Goal: Information Seeking & Learning: Understand process/instructions

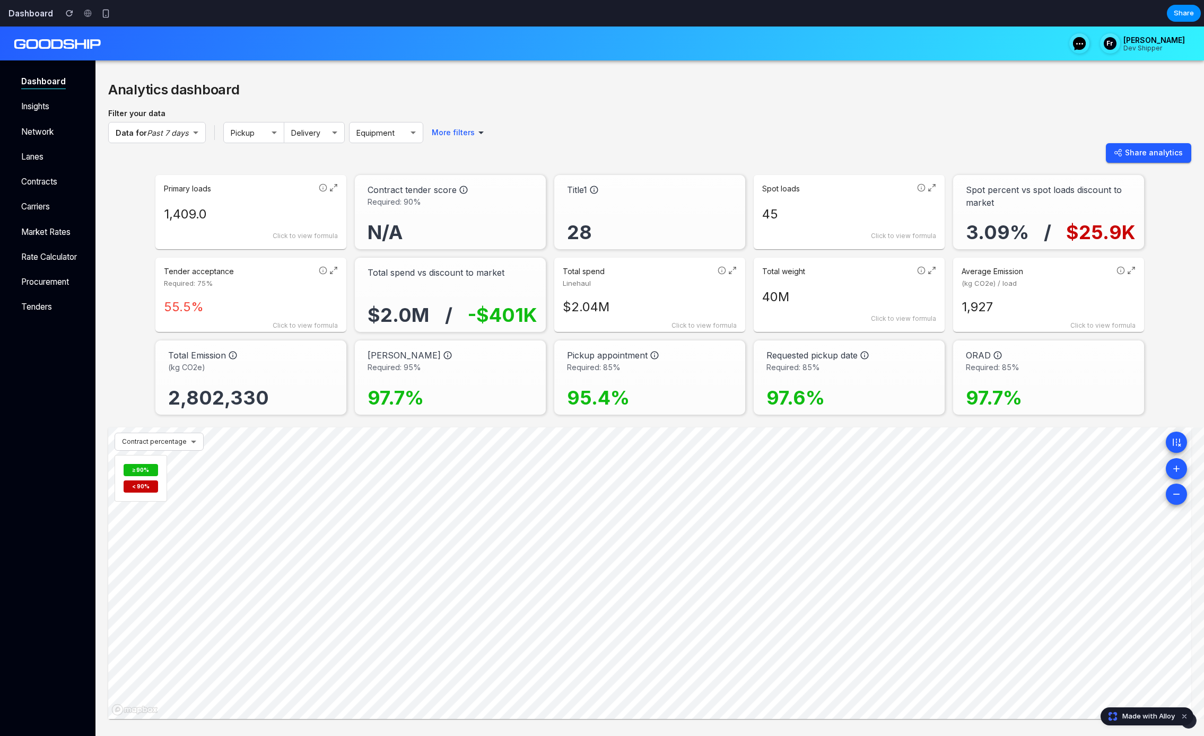
click at [223, 215] on p "1,409.0" at bounding box center [251, 214] width 174 height 19
click at [223, 215] on code "COUNT(loads WHERE type = 'contract')" at bounding box center [238, 213] width 138 height 7
click at [231, 238] on div "Click to view formula" at bounding box center [251, 236] width 174 height 10
click at [304, 205] on div "COUNT(loads WHERE type = 'contract')" at bounding box center [251, 212] width 174 height 22
click at [422, 216] on div "N/A" at bounding box center [453, 223] width 170 height 33
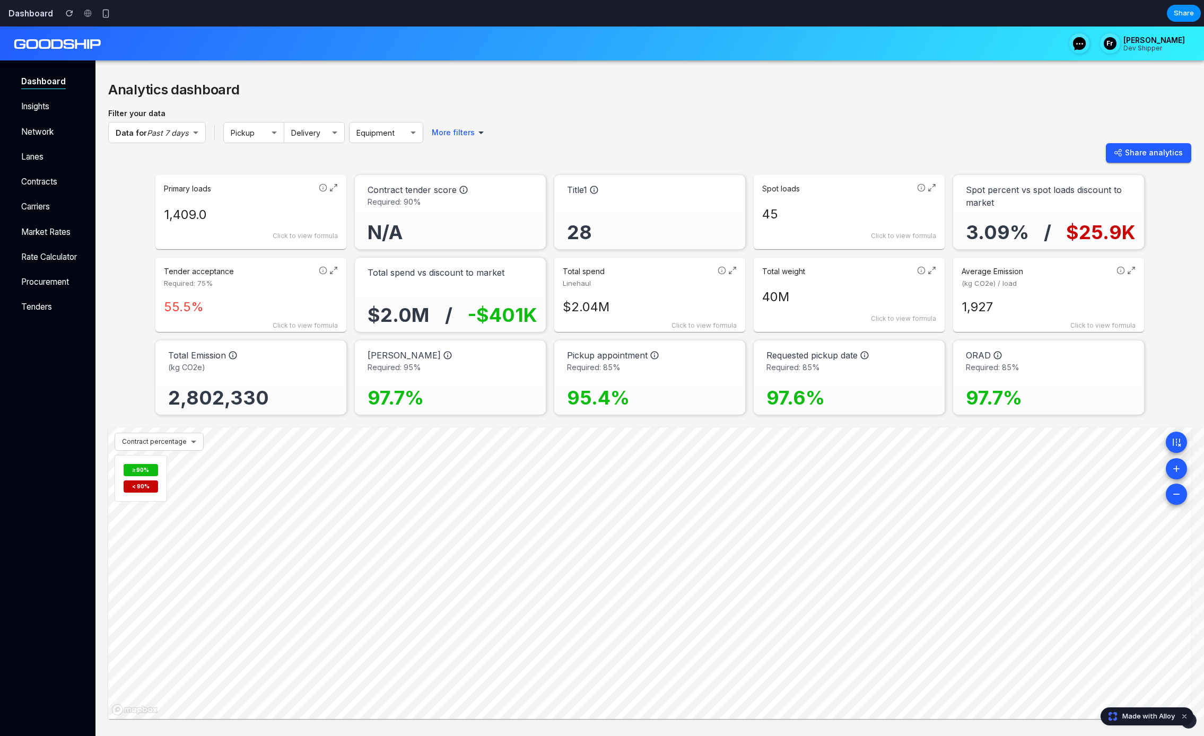
click at [434, 189] on p "Contract tender score" at bounding box center [412, 190] width 89 height 13
click at [628, 185] on div "Title1" at bounding box center [652, 190] width 170 height 13
click at [574, 188] on p "Title1" at bounding box center [577, 190] width 20 height 13
click at [805, 187] on p "Spot loads" at bounding box center [837, 189] width 151 height 11
click at [805, 187] on h4 "Formula Details" at bounding box center [790, 189] width 57 height 11
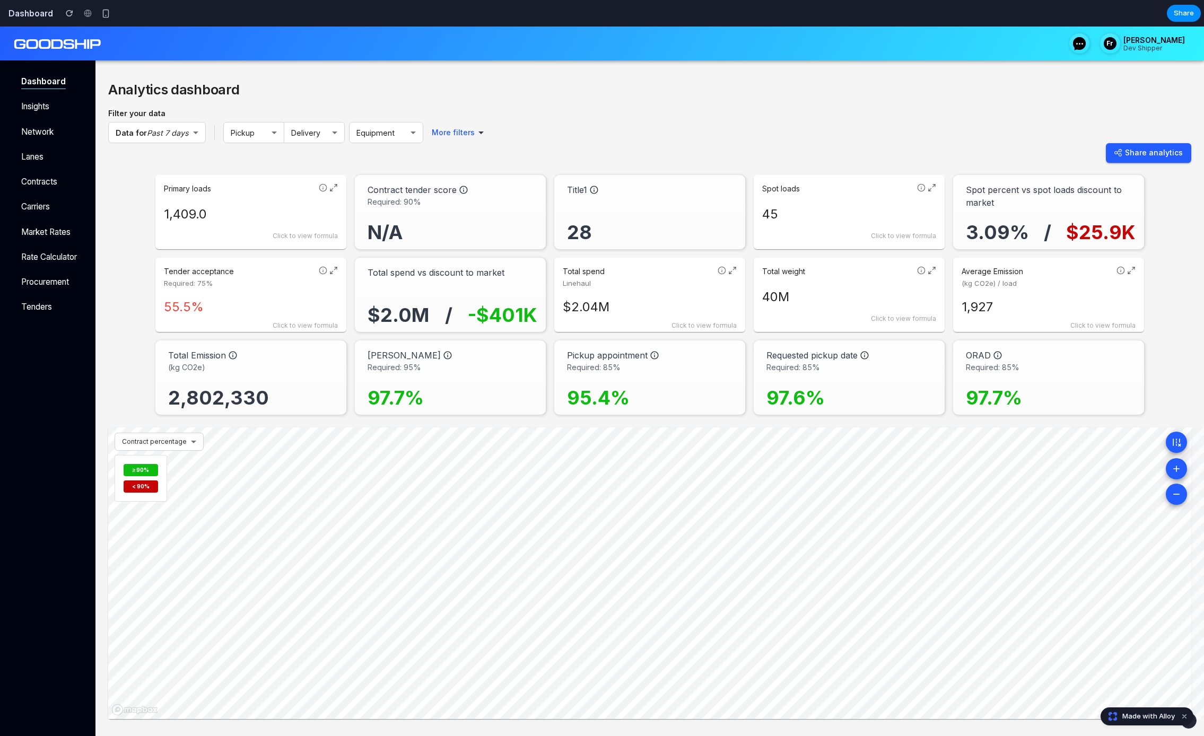
click at [295, 208] on p "1,409.0" at bounding box center [251, 214] width 174 height 19
click at [295, 208] on div "COUNT(loads WHERE type = 'contract')" at bounding box center [251, 212] width 174 height 22
click at [259, 203] on div "Primary loads 1,409.0 Click to view formula" at bounding box center [250, 212] width 191 height 74
click at [259, 203] on div "COUNT(loads WHERE type = 'contract')" at bounding box center [251, 212] width 174 height 22
click at [335, 186] on icon at bounding box center [333, 188] width 8 height 8
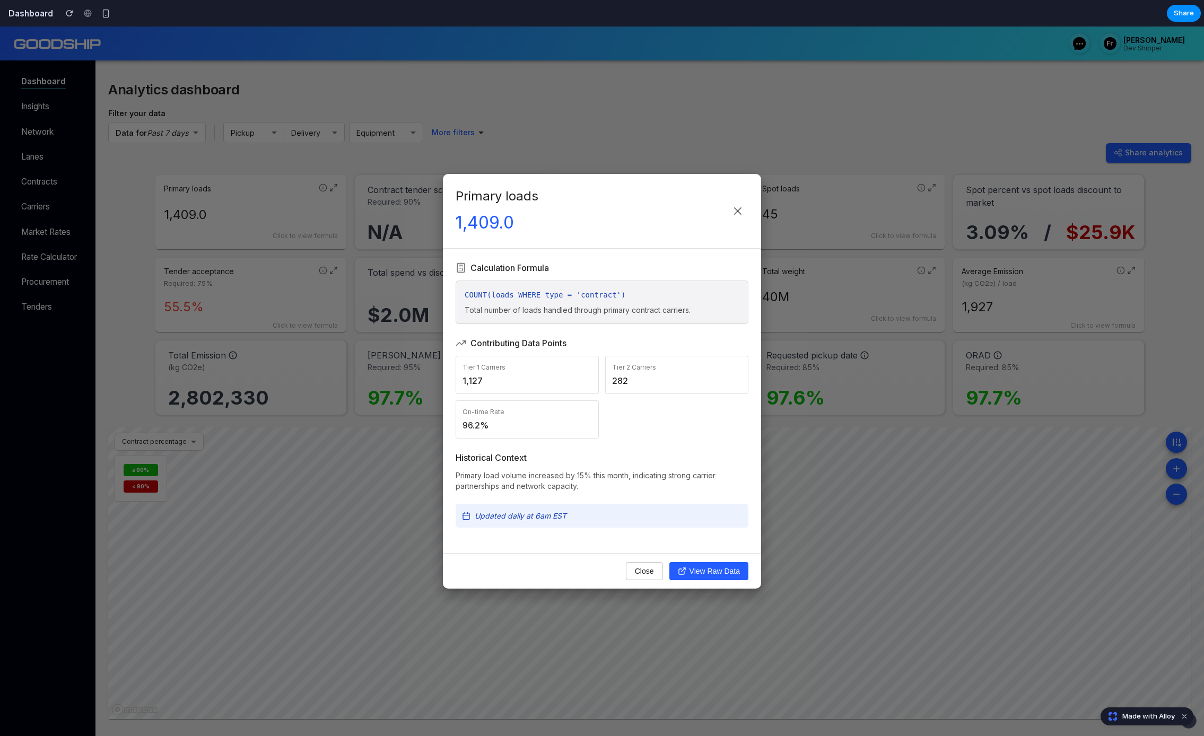
click at [335, 186] on div "Primary loads 1,409.0 Calculation Formula COUNT(loads WHERE type = 'contract') …" at bounding box center [602, 382] width 1204 height 710
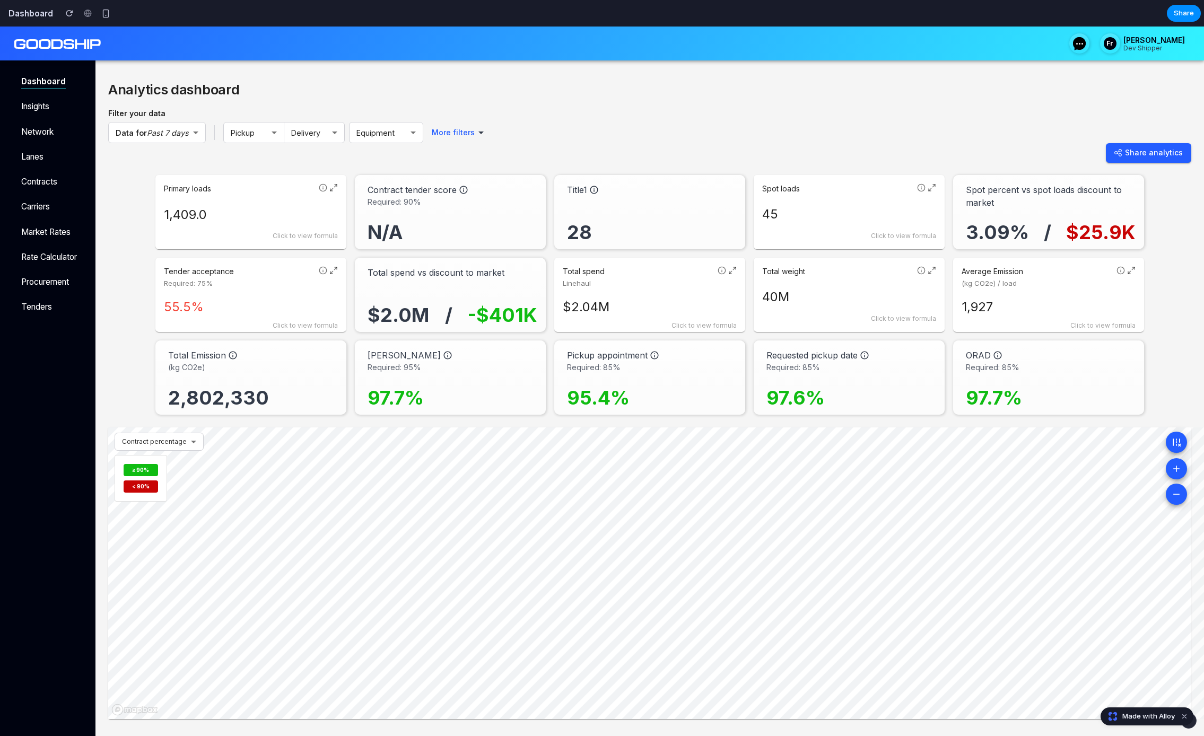
click at [246, 208] on p "1,409.0" at bounding box center [251, 214] width 174 height 19
click at [246, 208] on div "COUNT(loads WHERE type = 'contract')" at bounding box center [251, 212] width 174 height 22
click at [247, 213] on p "1,409.0" at bounding box center [251, 214] width 174 height 19
click at [247, 211] on code "COUNT(loads WHERE type = 'contract')" at bounding box center [238, 213] width 138 height 7
click at [262, 256] on div "Primary loads 1,409.0 Click to view formula Formula Details COUNT(loads WHERE t…" at bounding box center [649, 295] width 1083 height 240
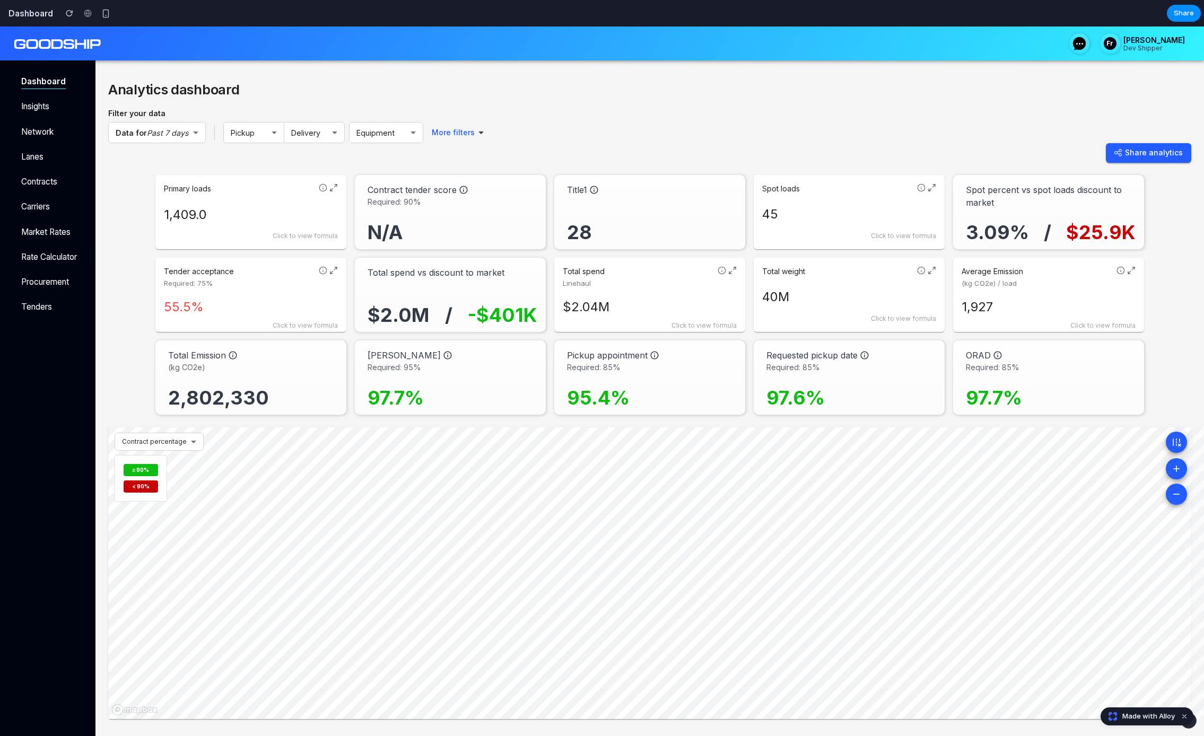
click at [263, 231] on div "Click to view formula" at bounding box center [251, 236] width 174 height 10
click at [306, 240] on p "Total number of loads handled through primary contract carriers." at bounding box center [251, 235] width 174 height 16
click at [306, 240] on div "Click to view formula" at bounding box center [251, 236] width 174 height 10
click at [272, 303] on p "55.5%" at bounding box center [251, 307] width 174 height 19
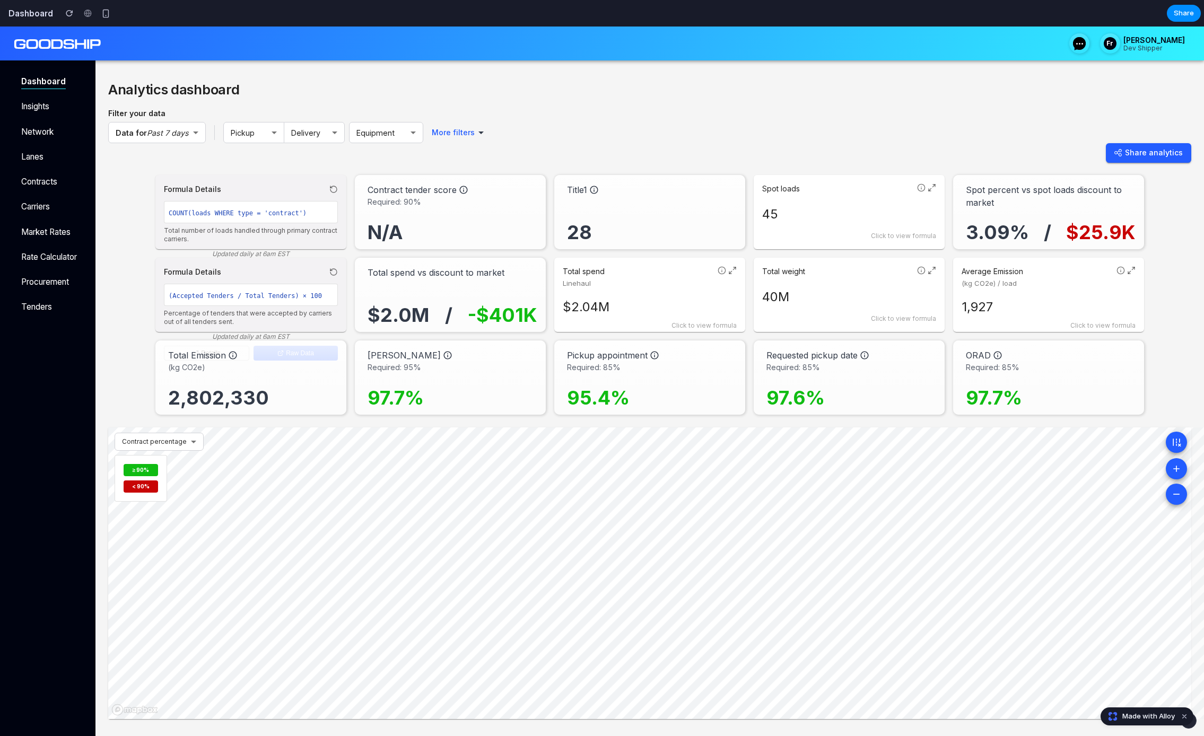
click at [272, 303] on div "(Accepted Tenders / Total Tenders) × 100" at bounding box center [251, 295] width 174 height 22
click at [285, 236] on p "Total number of loads handled through primary contract carriers." at bounding box center [251, 235] width 174 height 16
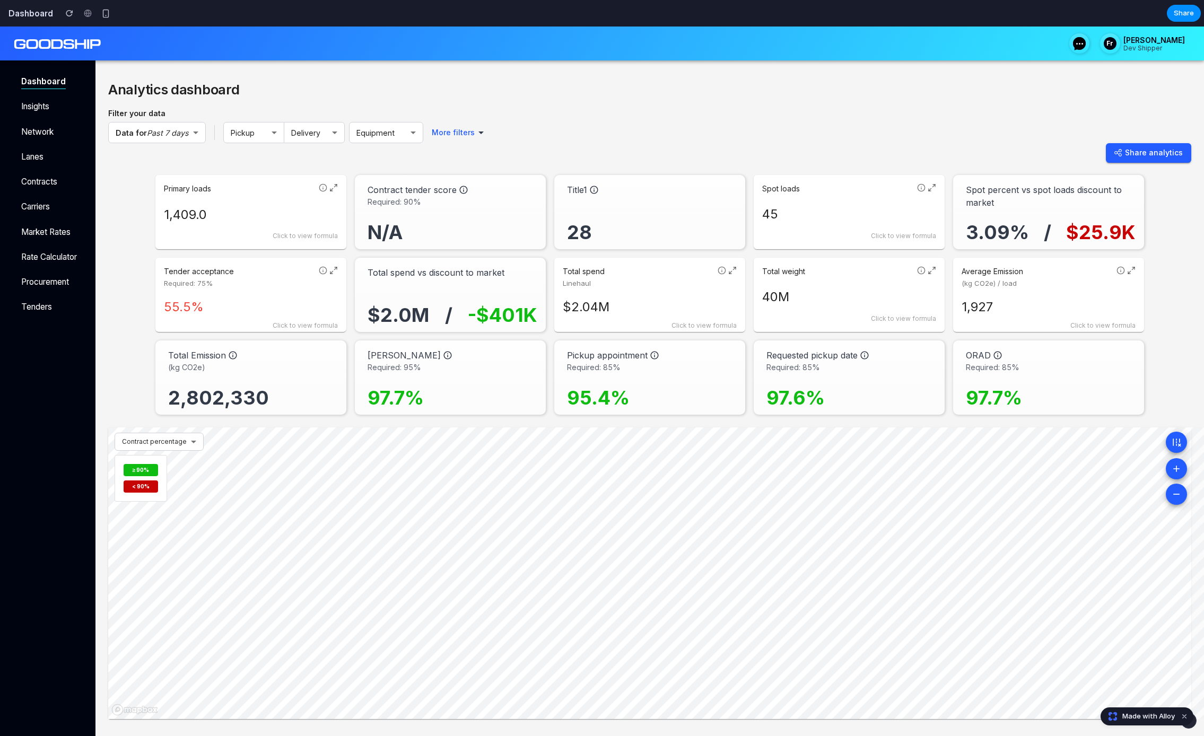
click at [307, 318] on div "Tender acceptance Required: 75% 55.5% Click to view formula" at bounding box center [250, 295] width 191 height 74
click at [294, 310] on p "Percentage of tenders that were accepted by carriers out of all tenders sent." at bounding box center [251, 317] width 174 height 16
click at [294, 310] on p "55.5%" at bounding box center [251, 307] width 174 height 19
click at [294, 312] on p "Percentage of tenders that were accepted by carriers out of all tenders sent." at bounding box center [251, 317] width 174 height 16
click at [684, 277] on div "Total spend Linehaul" at bounding box center [638, 277] width 151 height 23
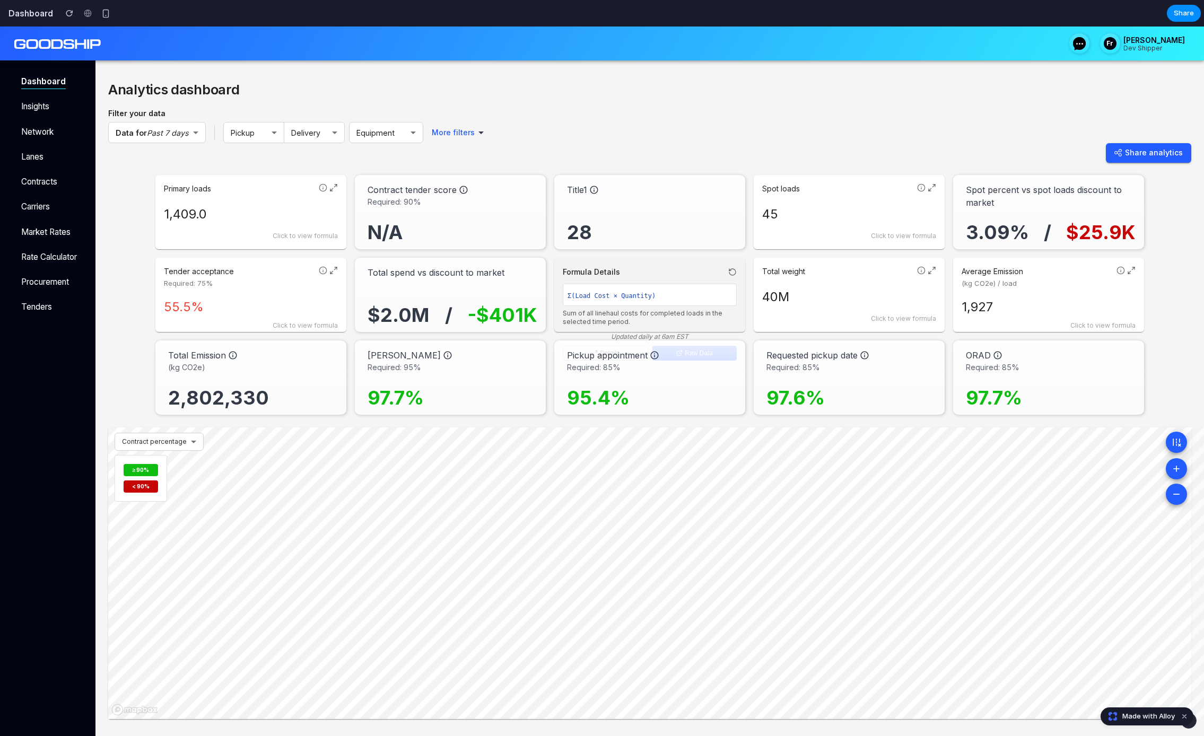
click at [683, 279] on div "Formula Details Σ(Load Cost × Quantity) Sum of all linehaul costs for completed…" at bounding box center [650, 299] width 174 height 66
click at [877, 291] on p "40M" at bounding box center [849, 297] width 174 height 19
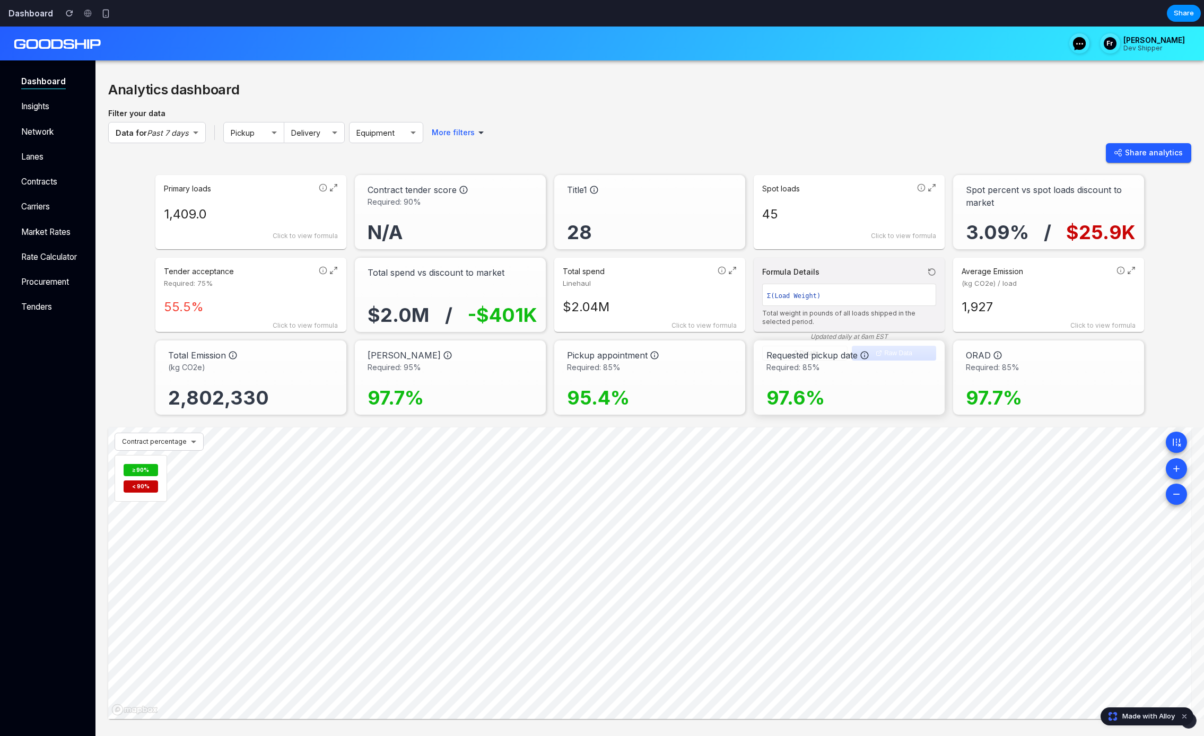
click at [896, 350] on div "Requested pickup date" at bounding box center [852, 355] width 170 height 13
click at [888, 274] on div "Formula Details" at bounding box center [849, 271] width 174 height 11
click at [1062, 178] on div "Spot percent vs spot loads discount to market 3.09% / $25.9K" at bounding box center [1048, 212] width 191 height 74
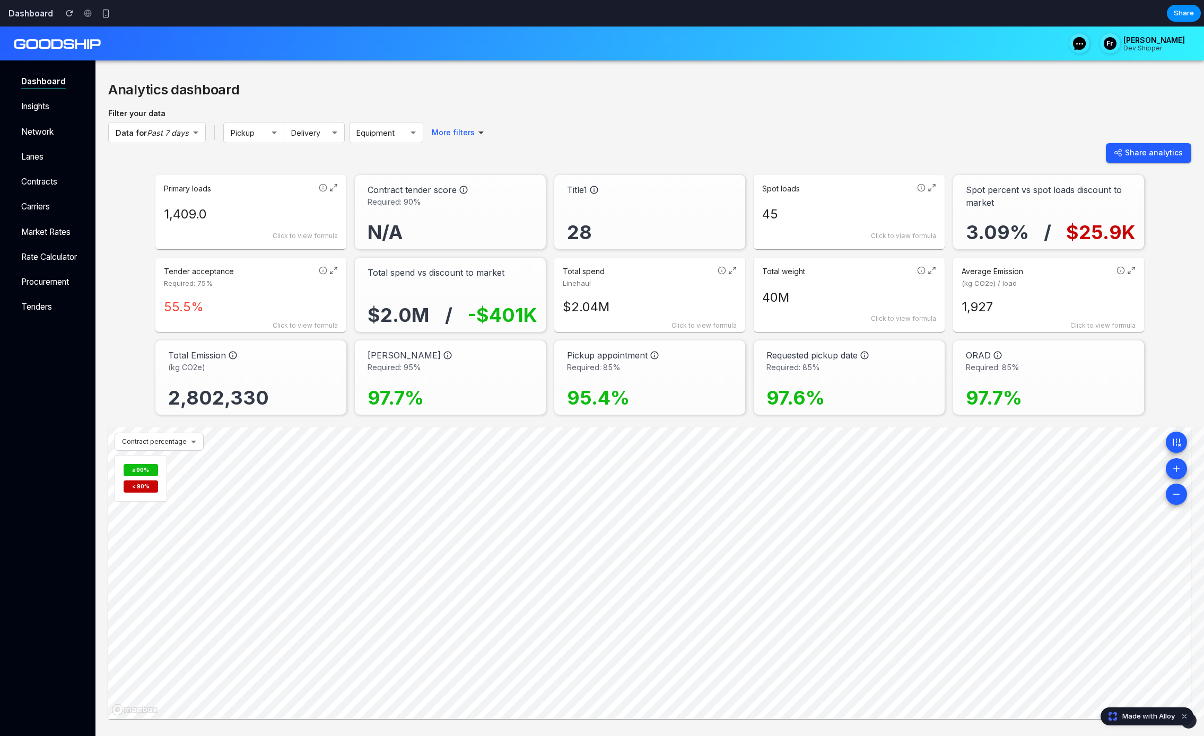
click at [1058, 311] on p "1,927" at bounding box center [1049, 307] width 174 height 19
click at [1034, 315] on p "Average carbon dioxide equivalent emissions per load in kilograms." at bounding box center [1049, 317] width 174 height 16
click at [280, 204] on div "Primary loads 1,409.0 Click to view formula" at bounding box center [250, 212] width 191 height 74
click at [274, 300] on p "55.5%" at bounding box center [251, 307] width 174 height 19
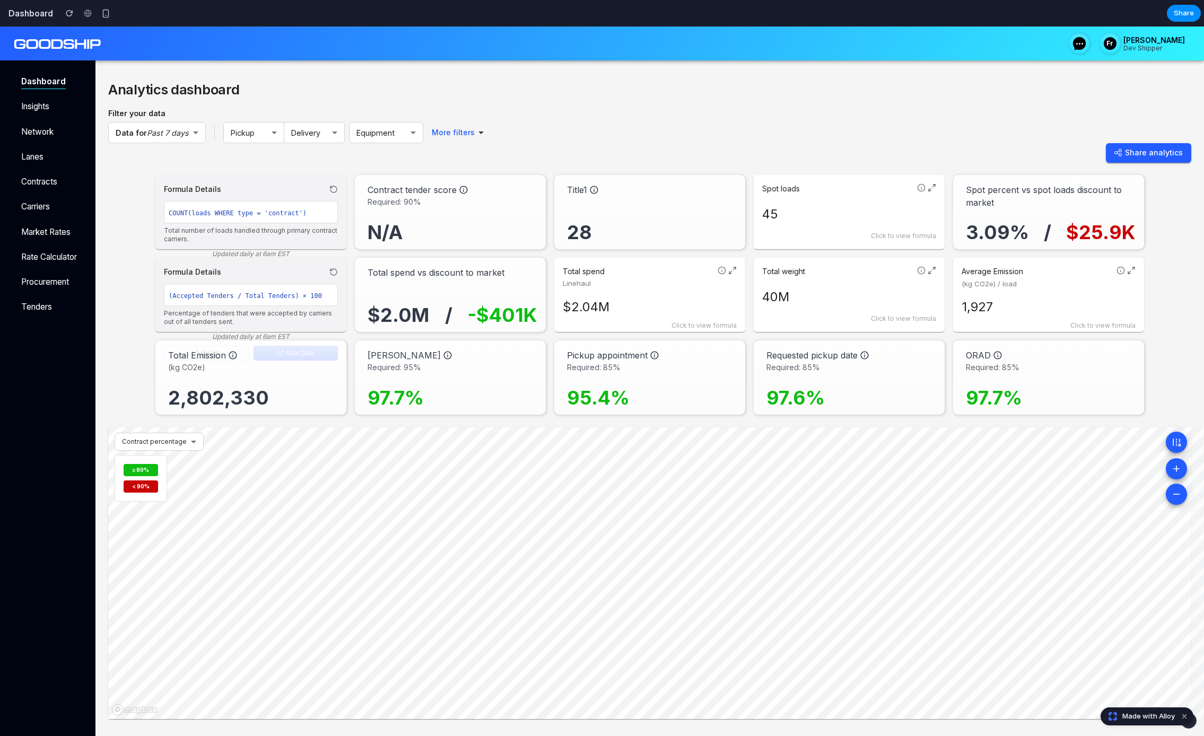
click at [266, 214] on code "COUNT(loads WHERE type = 'contract')" at bounding box center [238, 213] width 138 height 7
click at [268, 298] on code "(Accepted Tenders / Total Tenders) × 100" at bounding box center [245, 295] width 153 height 7
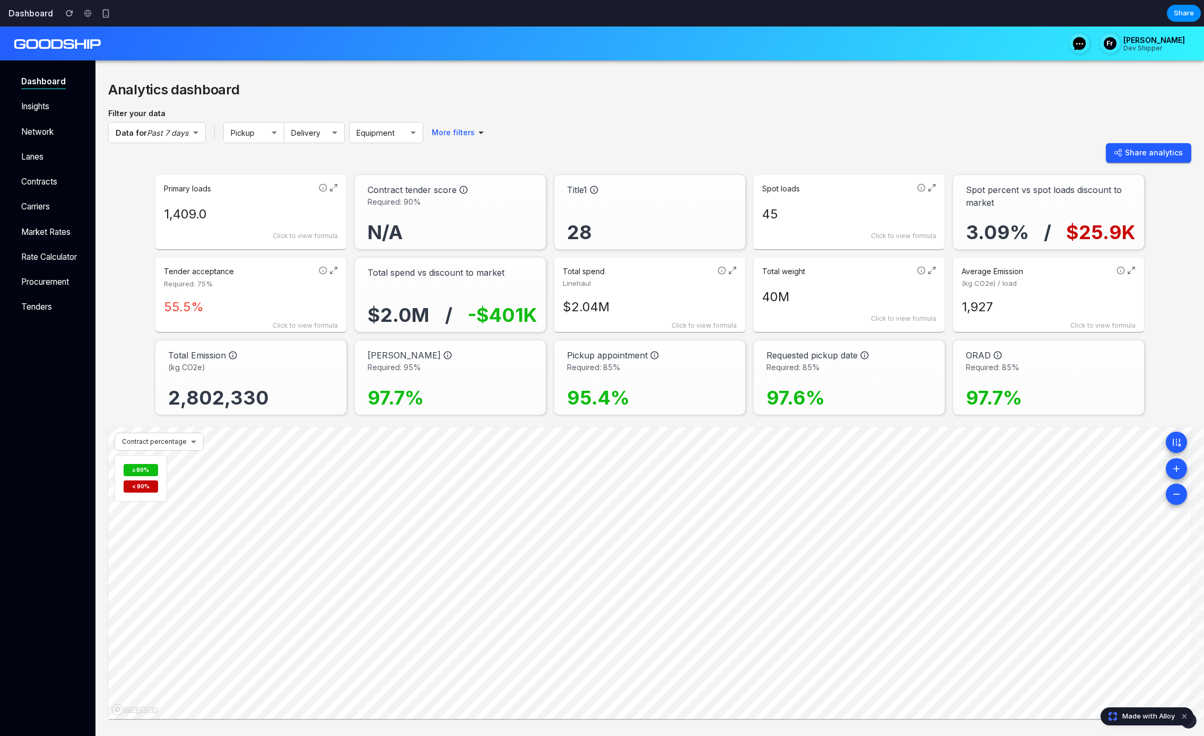
click at [624, 278] on span "Linehaul" at bounding box center [638, 283] width 151 height 11
click at [624, 278] on div "Formula Details Σ(Load Cost × Quantity) Sum of all linehaul costs for completed…" at bounding box center [650, 299] width 174 height 66
click at [788, 303] on p "40M" at bounding box center [849, 297] width 174 height 19
click at [788, 303] on div "Σ(Load Weight)" at bounding box center [849, 295] width 174 height 22
click at [873, 285] on div "Total weight 40M Click to view formula" at bounding box center [849, 295] width 191 height 74
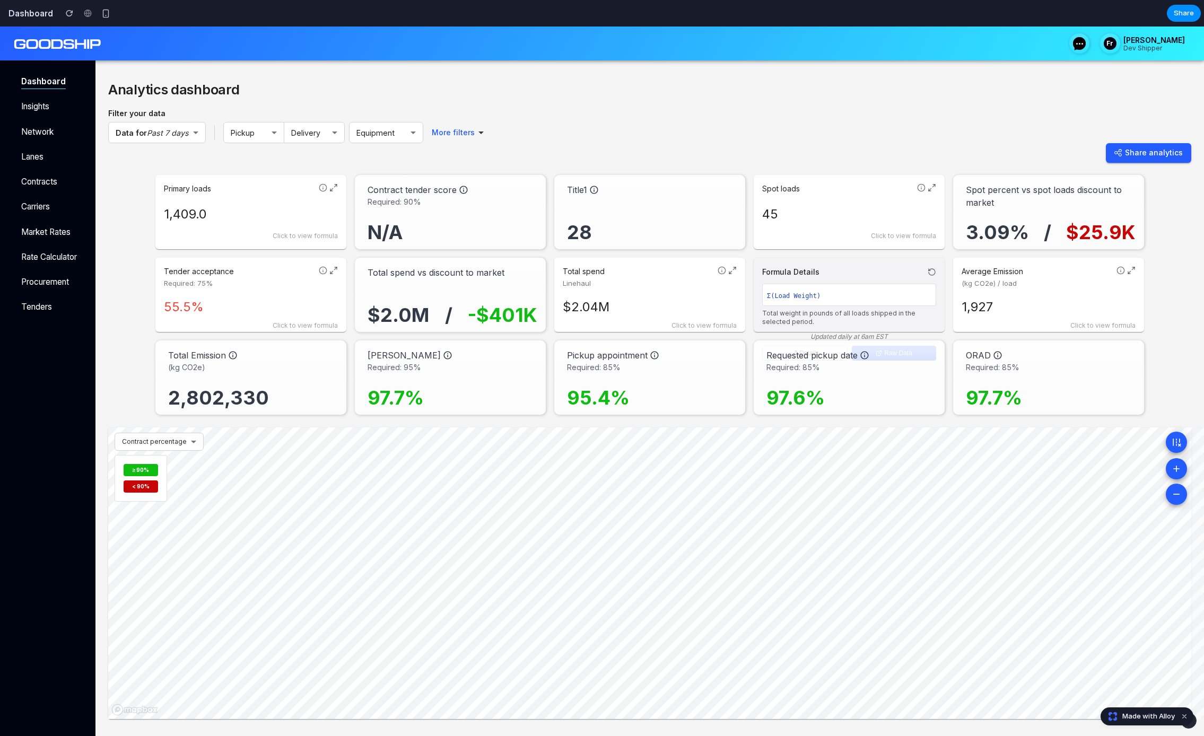
click at [632, 308] on p "$2.04M" at bounding box center [650, 307] width 174 height 19
click at [900, 293] on div "Σ(Load Weight)" at bounding box center [849, 295] width 174 height 22
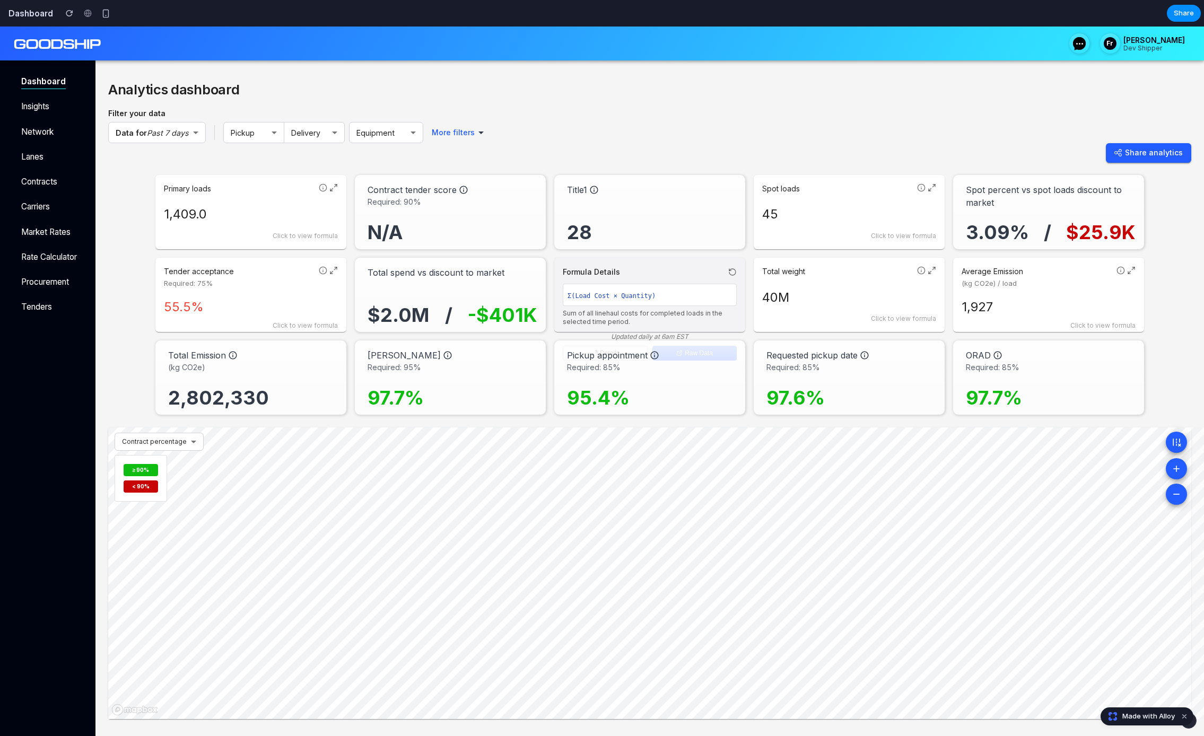
click at [685, 313] on p "Sum of all linehaul costs for completed loads in the selected time period." at bounding box center [650, 317] width 174 height 16
click at [507, 314] on p "-$401K" at bounding box center [502, 316] width 69 height 30
click at [202, 219] on p "1,409.0" at bounding box center [251, 214] width 174 height 19
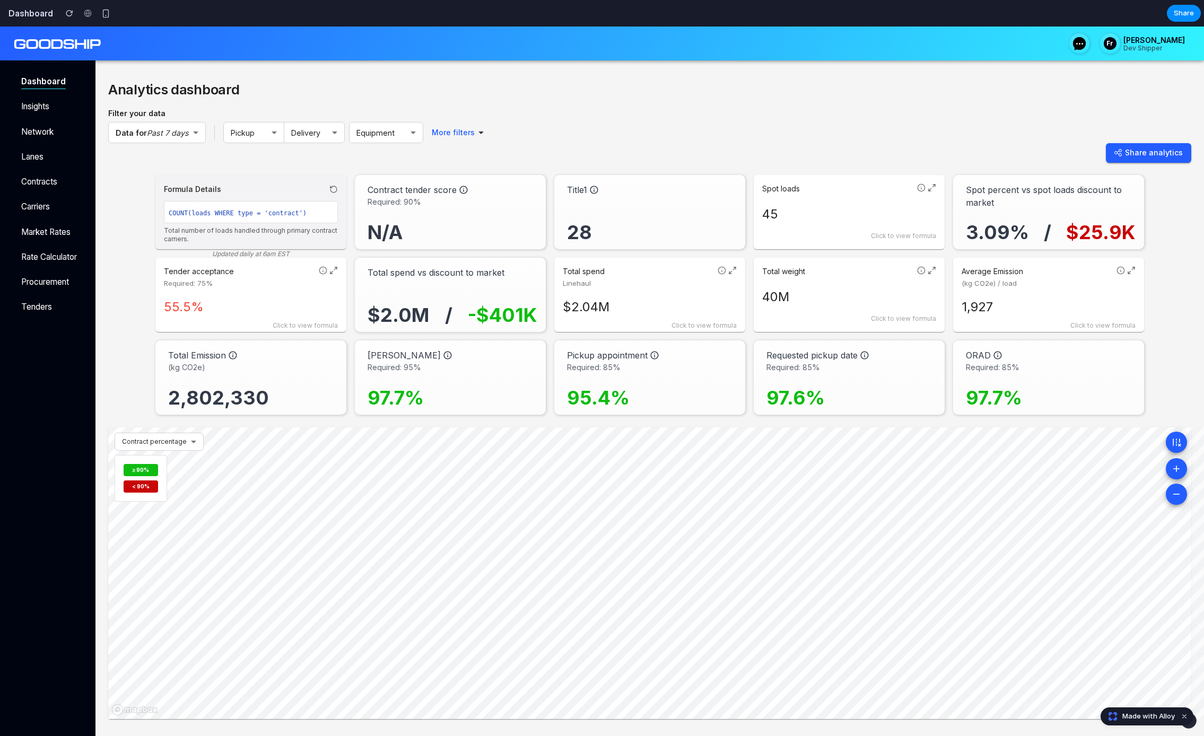
click at [292, 229] on p "Total number of loads handled through primary contract carriers." at bounding box center [251, 235] width 174 height 16
click at [292, 229] on div "Primary loads 1,409.0 Click to view formula" at bounding box center [250, 212] width 191 height 74
click at [313, 320] on div "Tender acceptance Required: 75% 55.5% Click to view formula" at bounding box center [250, 295] width 191 height 74
click at [313, 320] on p "Percentage of tenders that were accepted by carriers out of all tenders sent." at bounding box center [251, 317] width 174 height 16
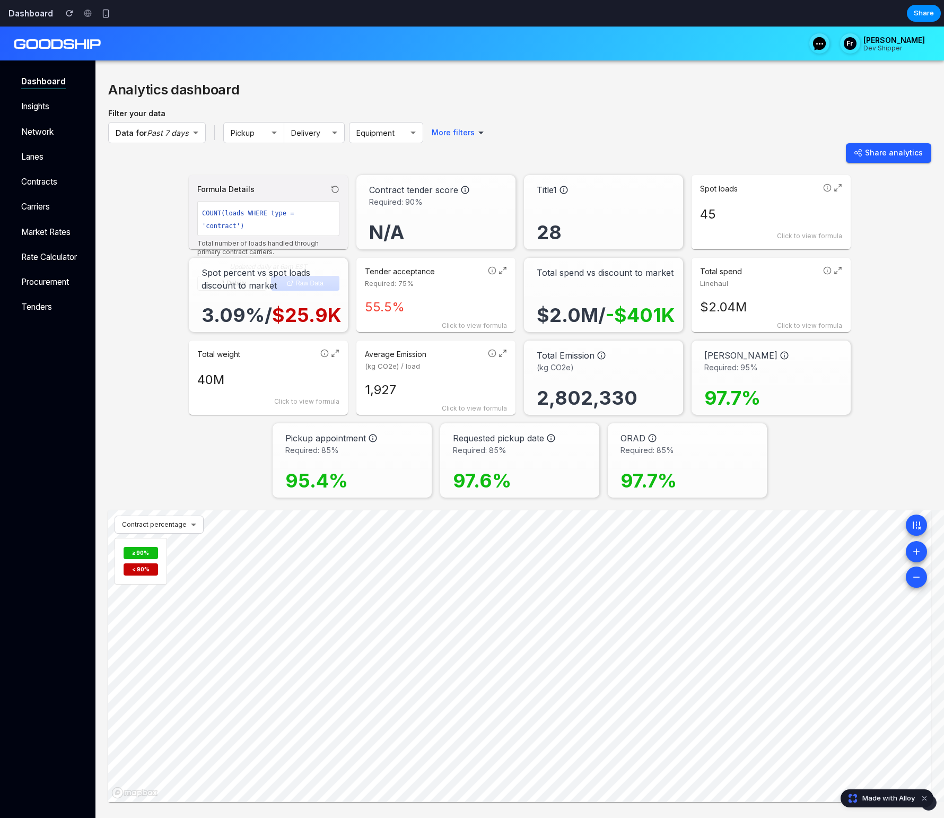
click at [282, 297] on div "3.09% / $25.9K" at bounding box center [271, 308] width 138 height 32
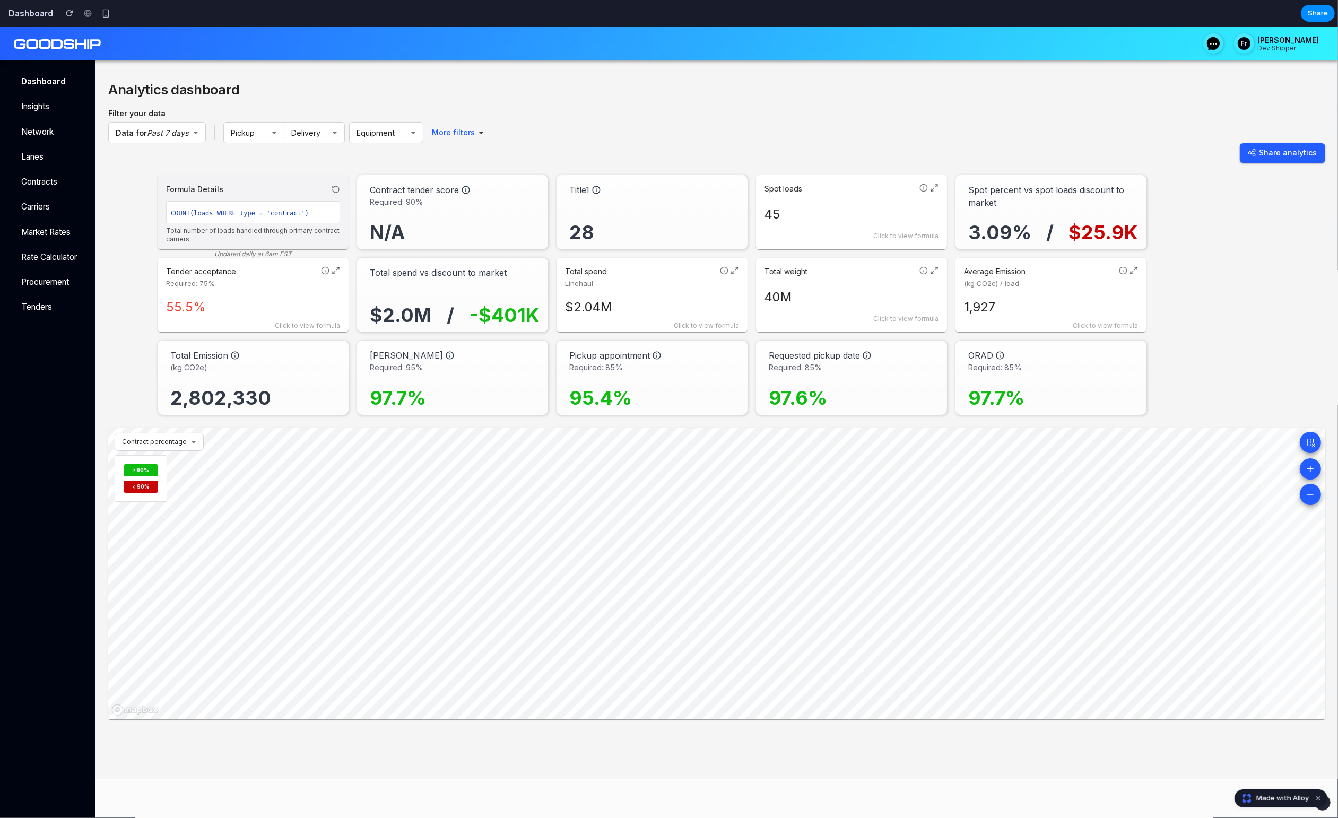
click at [254, 298] on p "55.5%" at bounding box center [253, 307] width 174 height 19
click at [312, 204] on div "COUNT(loads WHERE type = 'contract')" at bounding box center [253, 212] width 174 height 22
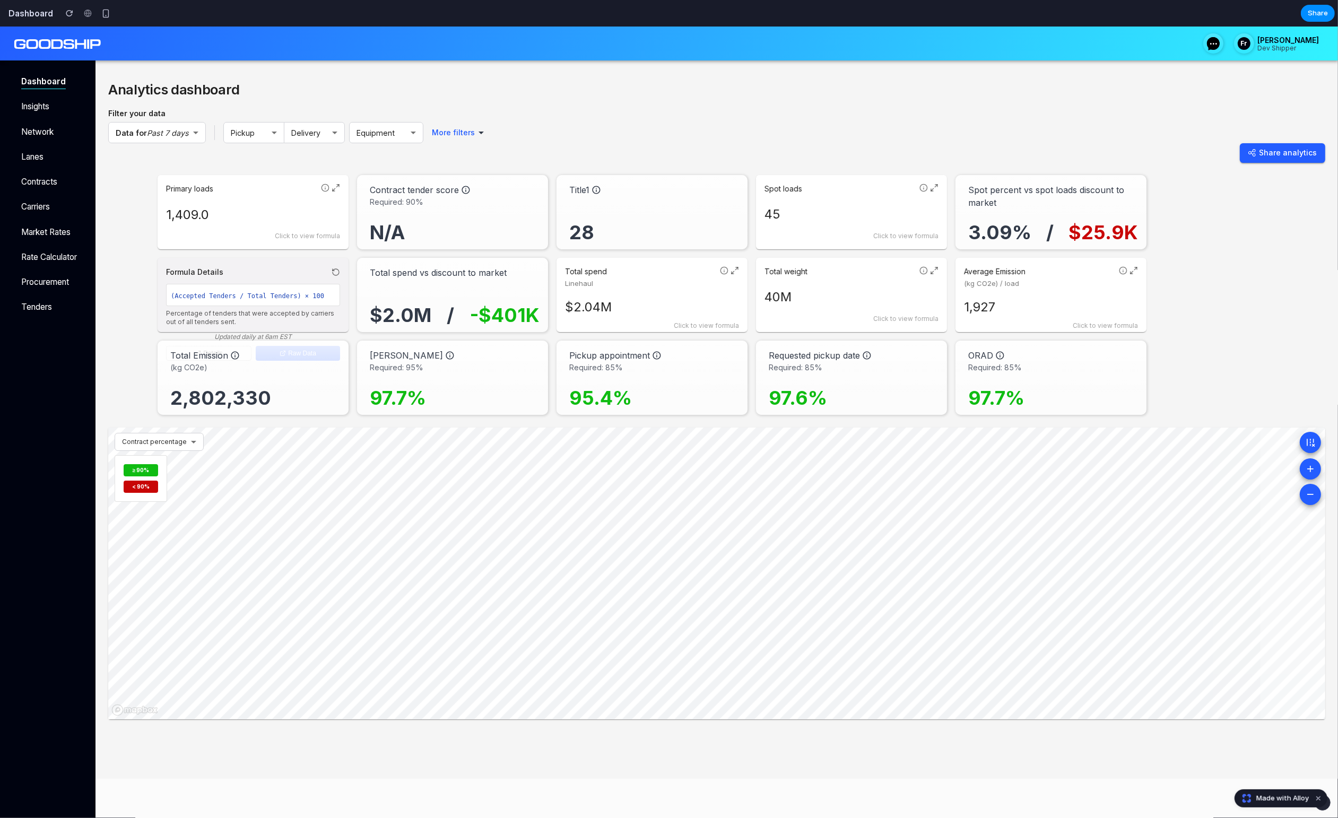
click at [254, 275] on div "Formula Details" at bounding box center [253, 271] width 174 height 11
click at [335, 188] on icon at bounding box center [336, 188] width 8 height 8
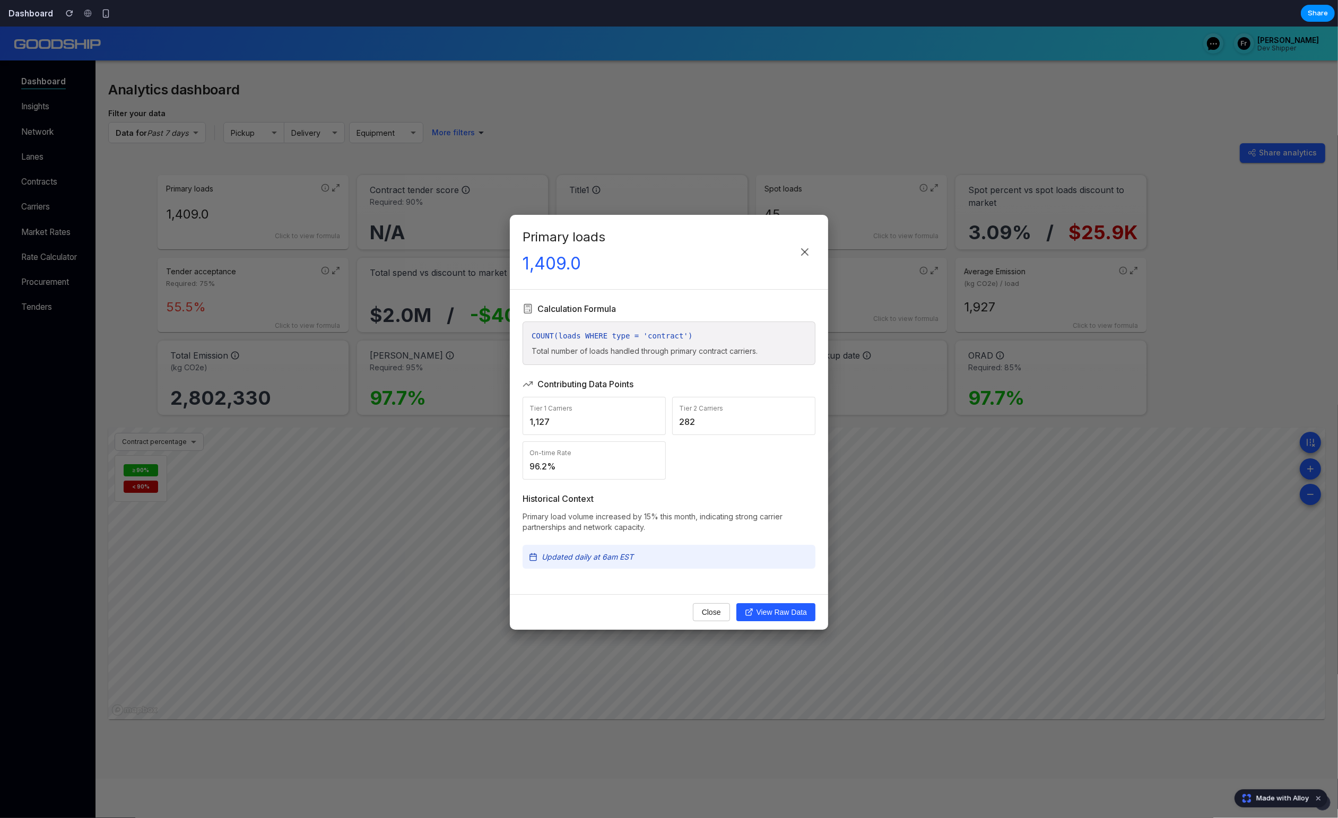
click at [354, 259] on div "Primary loads 1,409.0 Calculation Formula COUNT(loads WHERE type = 'contract') …" at bounding box center [669, 422] width 1338 height 791
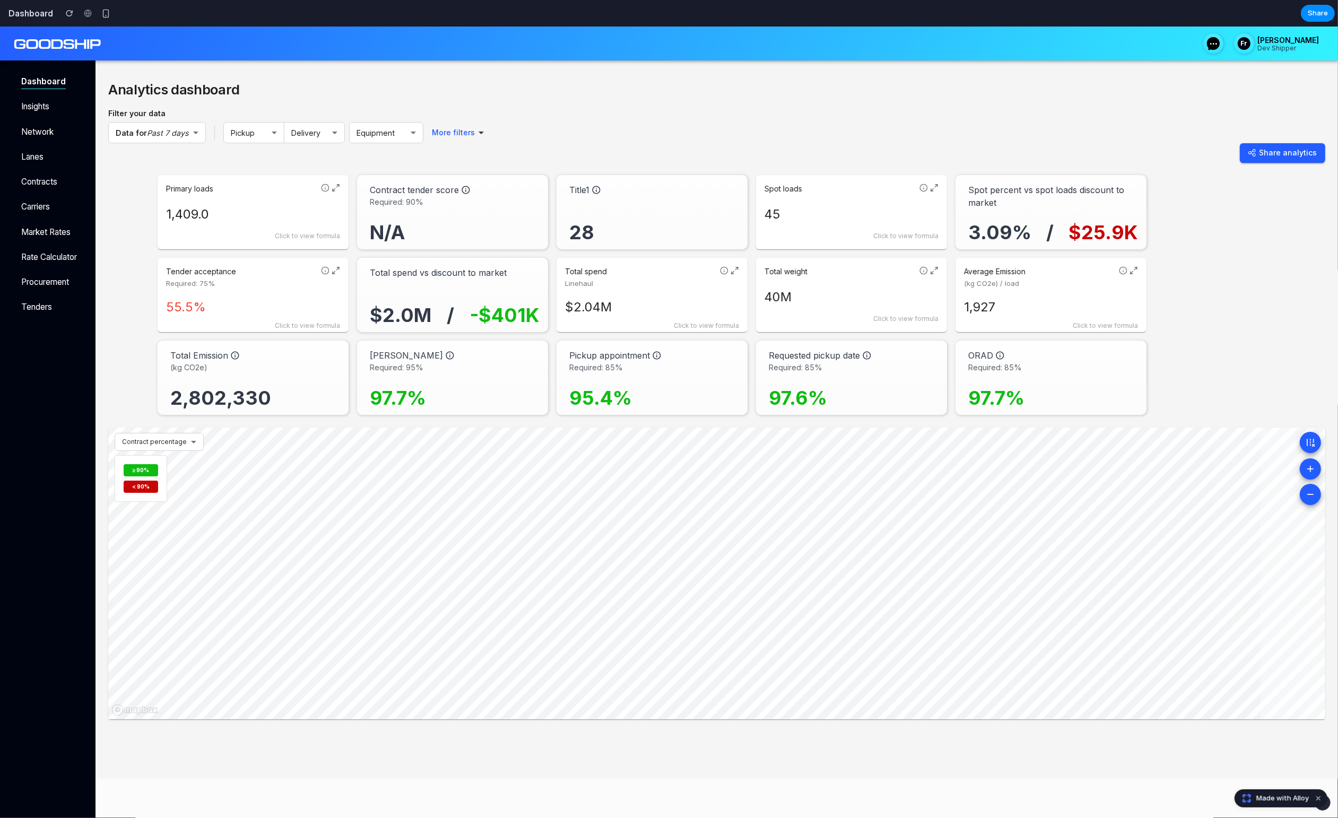
click at [339, 184] on icon at bounding box center [336, 188] width 8 height 8
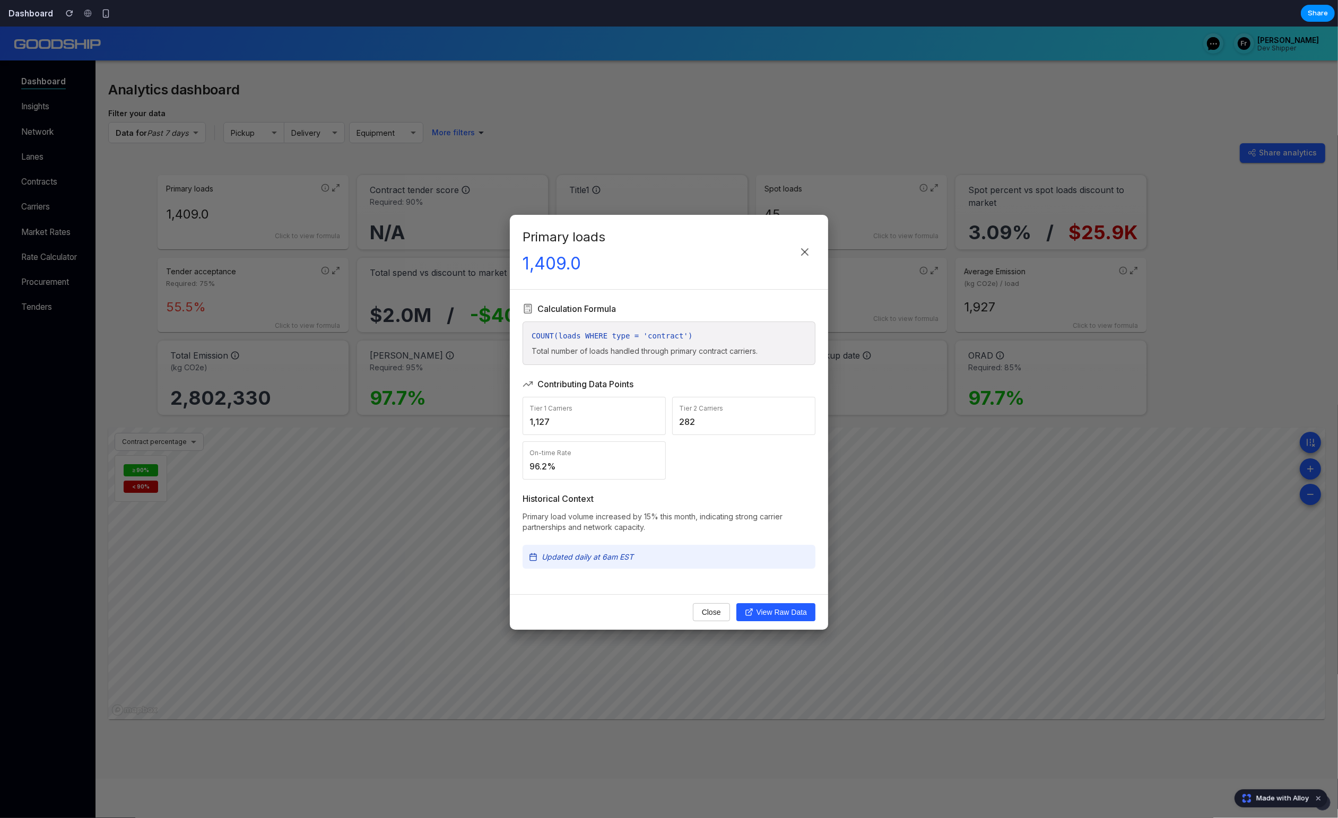
click at [335, 189] on div "Primary loads 1,409.0 Calculation Formula COUNT(loads WHERE type = 'contract') …" at bounding box center [669, 422] width 1338 height 791
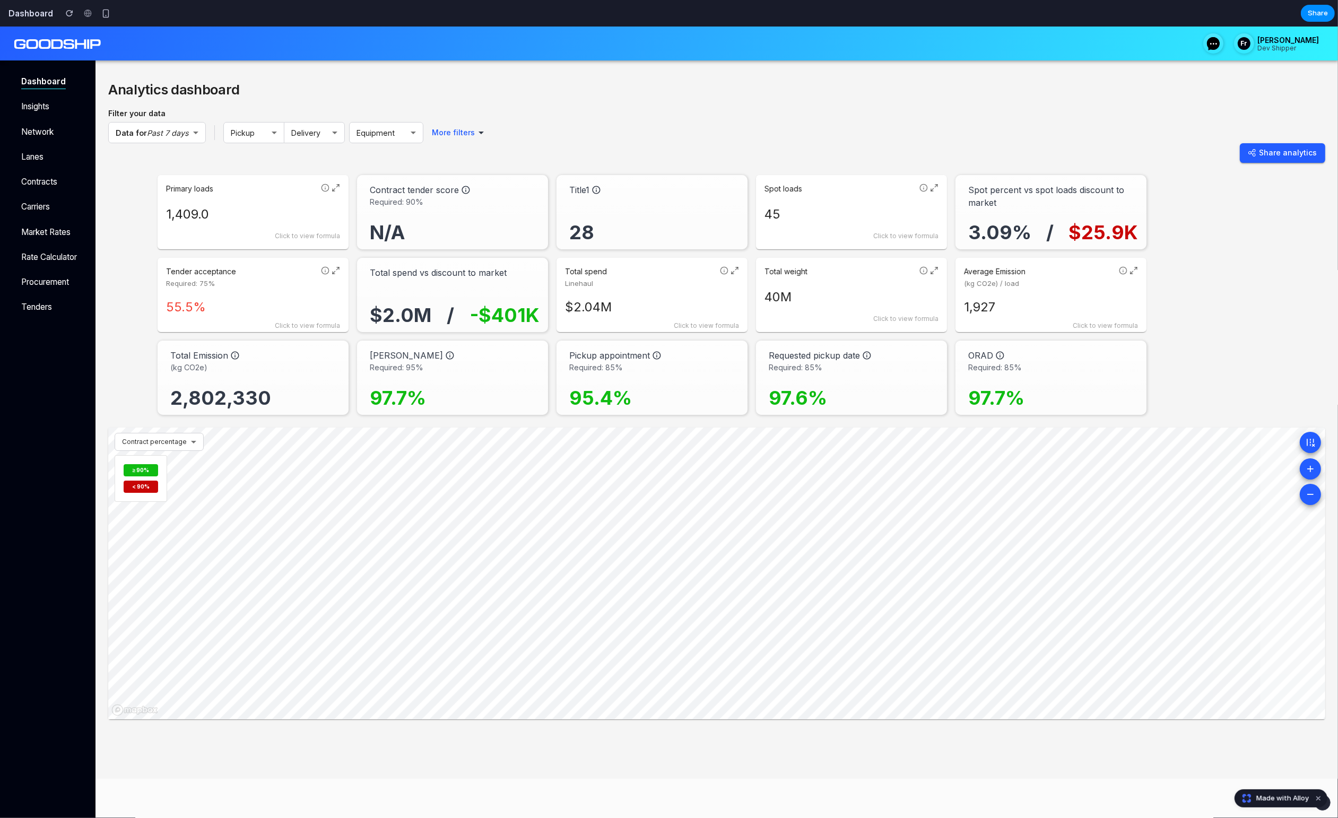
click at [336, 187] on icon at bounding box center [336, 188] width 8 height 8
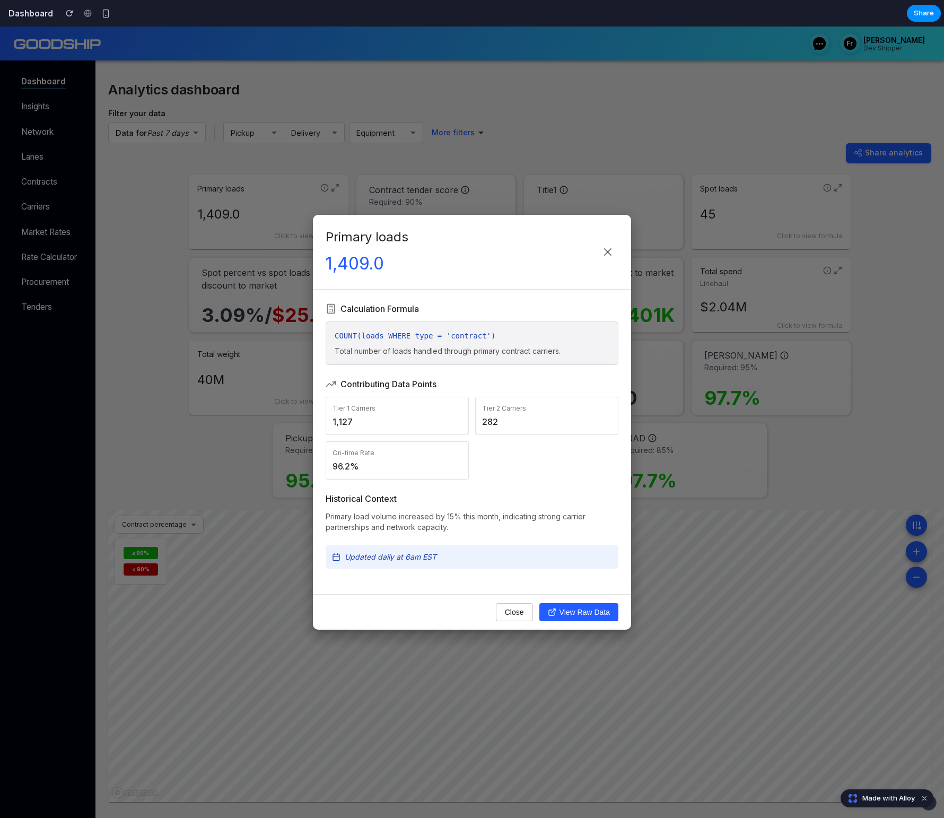
click at [794, 248] on div "Primary loads 1,409.0 Calculation Formula COUNT(loads WHERE type = 'contract') …" at bounding box center [472, 422] width 944 height 791
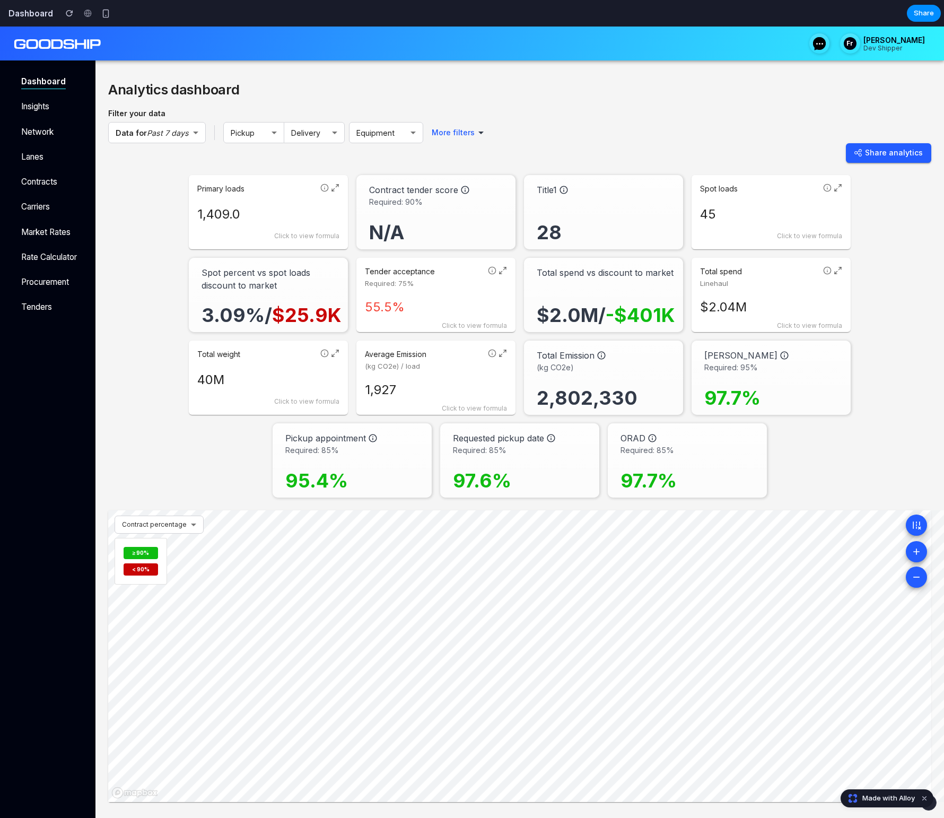
click at [845, 271] on div "Total spend Linehaul $2.04M Click to view formula" at bounding box center [771, 295] width 159 height 74
click at [841, 271] on icon at bounding box center [838, 271] width 8 height 8
click at [839, 271] on icon at bounding box center [838, 270] width 8 height 8
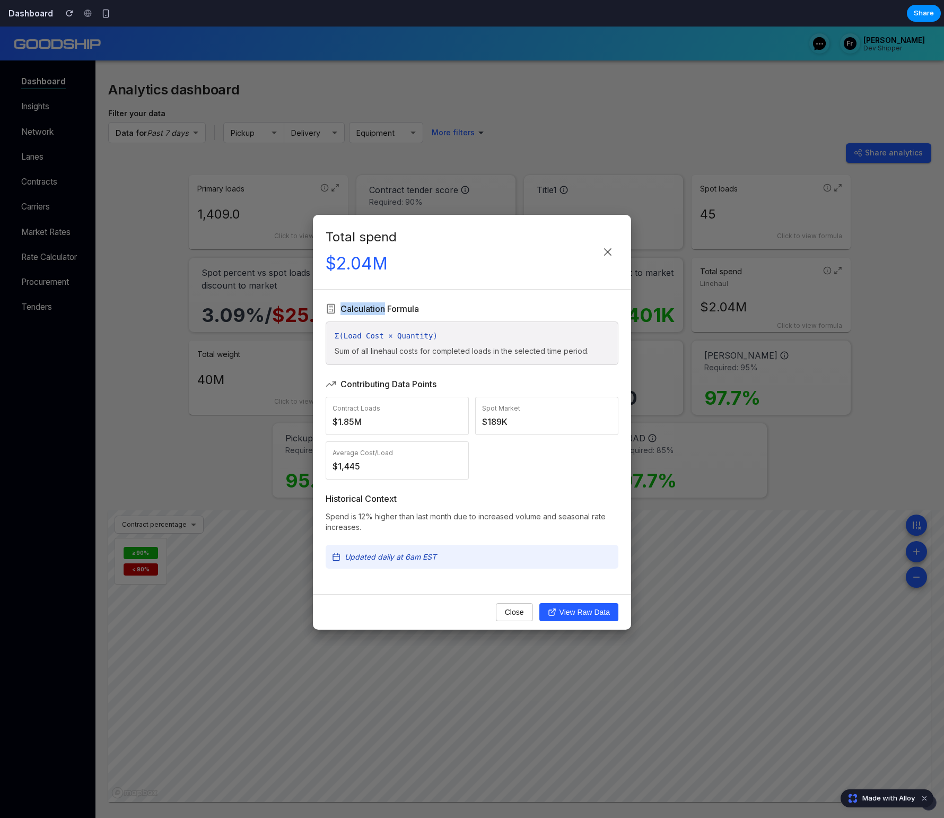
click at [839, 271] on div "Total spend $2.04M Calculation Formula Σ(Load Cost × Quantity) Sum of all lineh…" at bounding box center [472, 422] width 944 height 791
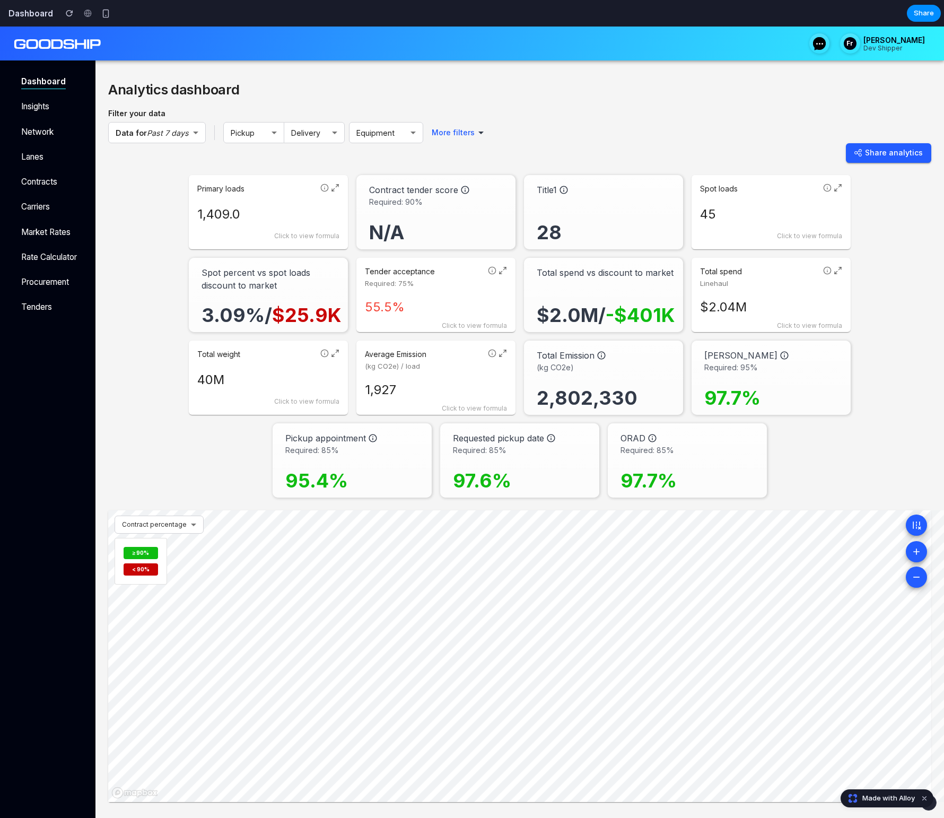
click at [827, 269] on icon at bounding box center [827, 270] width 8 height 8
click at [826, 269] on div "Formula Details" at bounding box center [771, 271] width 142 height 11
click at [840, 269] on icon at bounding box center [838, 270] width 8 height 8
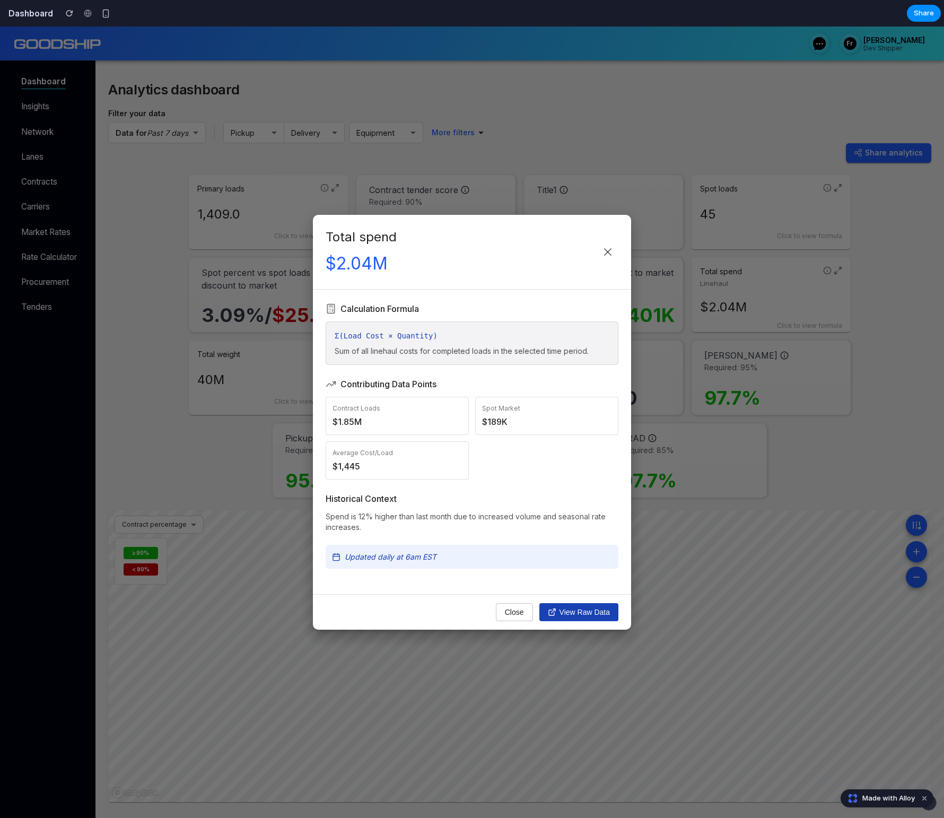
click at [554, 618] on button "View Raw Data" at bounding box center [578, 612] width 79 height 18
click at [512, 612] on button "Close" at bounding box center [514, 612] width 37 height 18
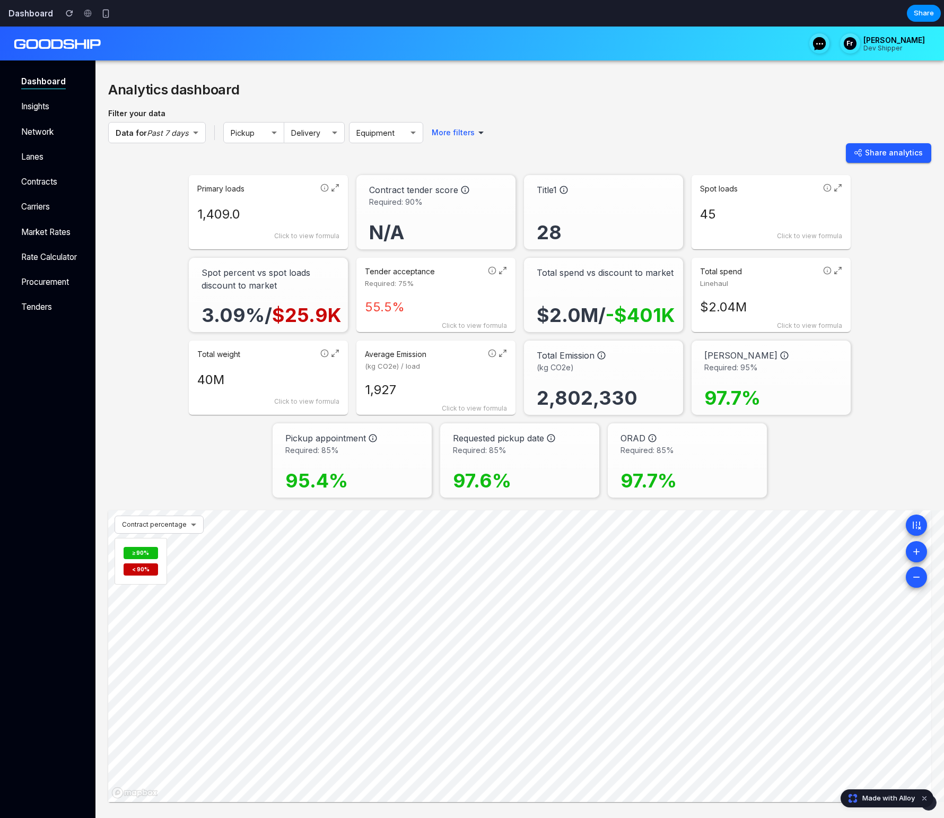
click at [750, 307] on p "$2.04M" at bounding box center [771, 307] width 142 height 19
click at [750, 307] on div "Σ(Load Cost × Quantity) Sum of all linehaul costs for completed loads in the se…" at bounding box center [771, 305] width 142 height 42
